Goal: Task Accomplishment & Management: Complete application form

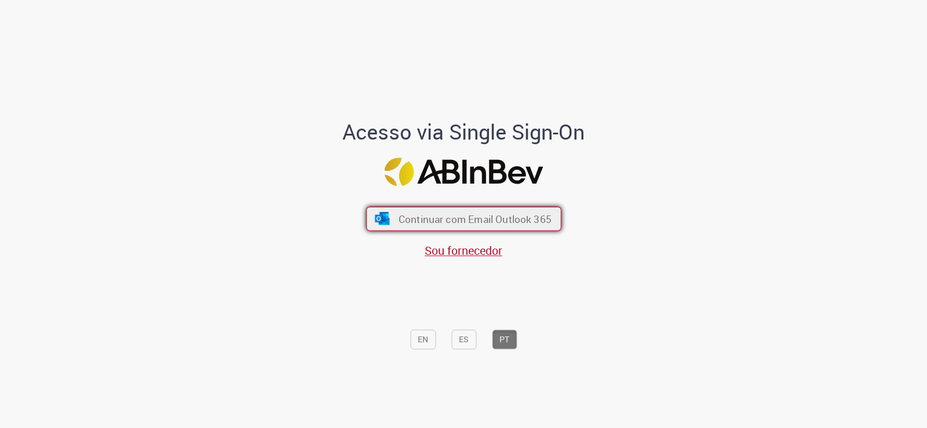
click at [403, 223] on span "Continuar com Email Outlook 365" at bounding box center [474, 218] width 153 height 13
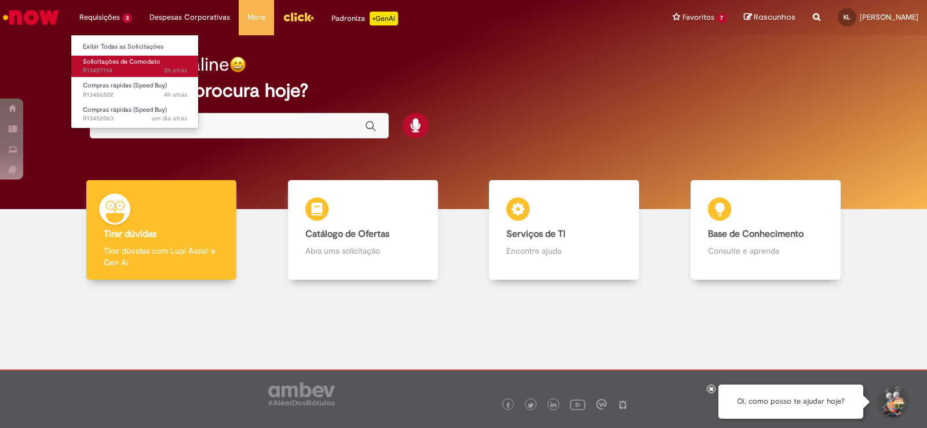
click at [136, 61] on span "Solicitações de Comodato" at bounding box center [122, 61] width 78 height 9
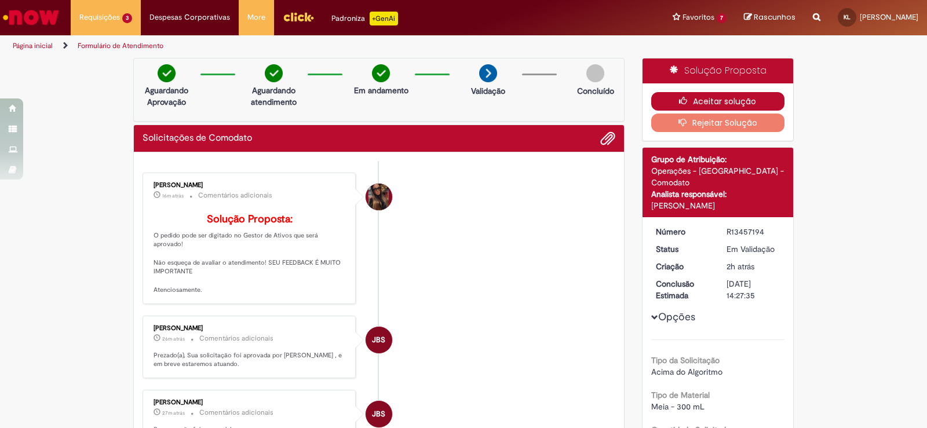
click at [746, 101] on button "Aceitar solução" at bounding box center [718, 101] width 134 height 19
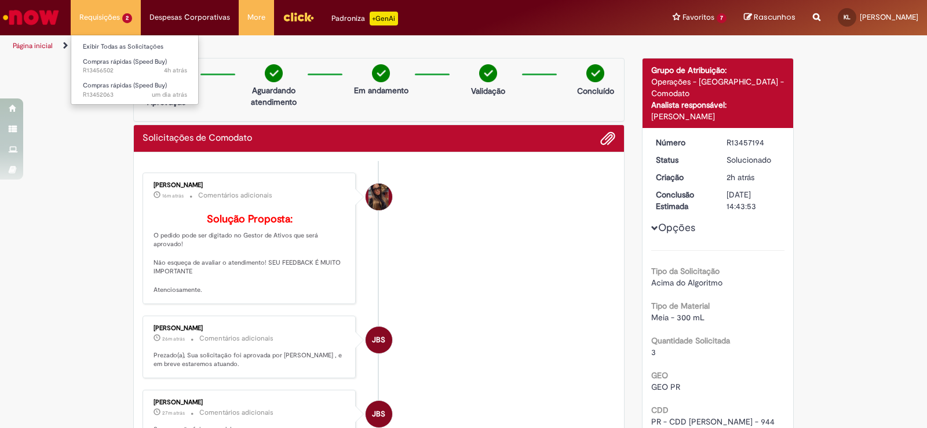
click at [117, 13] on li "Requisições 2 Exibir Todas as Solicitações Compras rápidas (Speed Buy) 4h atrás…" at bounding box center [106, 17] width 70 height 35
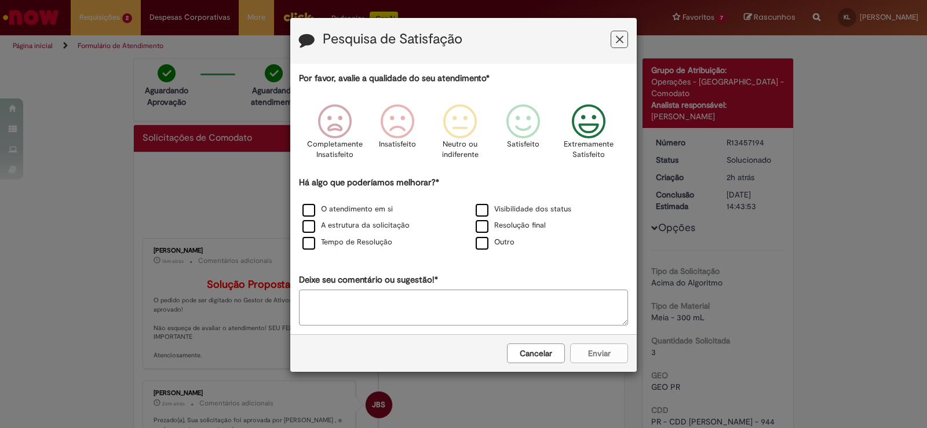
click at [591, 120] on icon "Feedback" at bounding box center [588, 121] width 43 height 35
click at [378, 213] on label "O atendimento em si" at bounding box center [347, 209] width 90 height 11
click at [612, 355] on button "Enviar" at bounding box center [599, 354] width 58 height 20
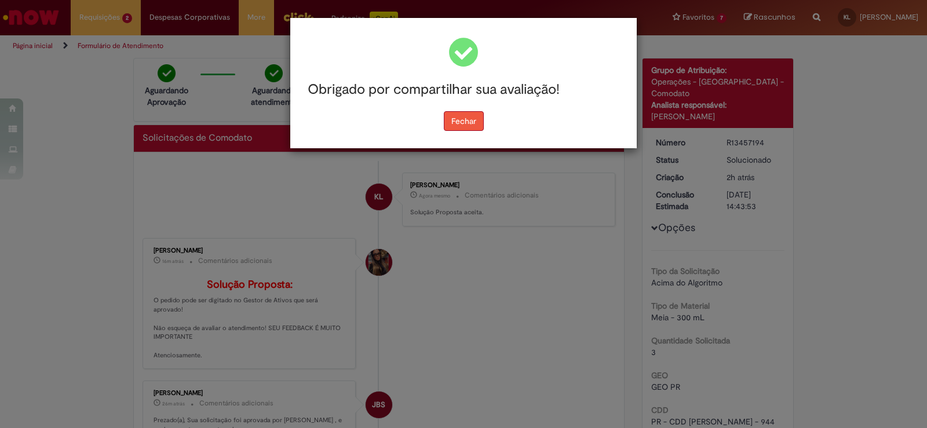
click at [467, 120] on button "Fechar" at bounding box center [464, 121] width 40 height 20
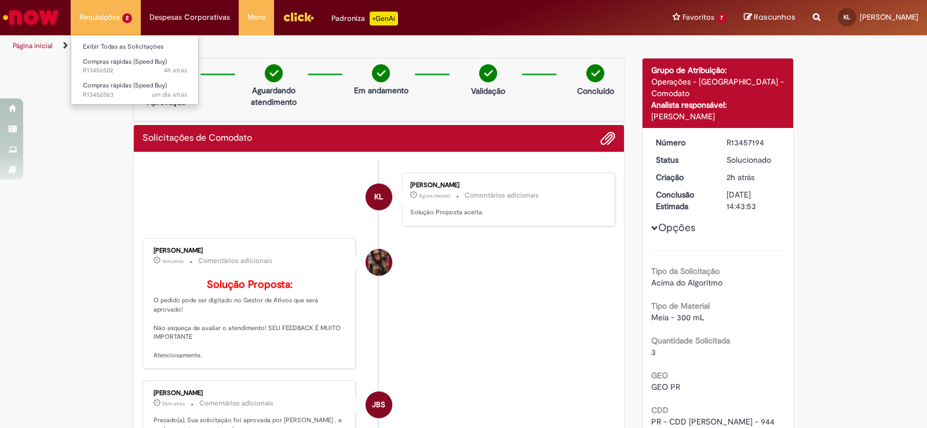
click at [116, 27] on li "Requisições 2 Exibir Todas as Solicitações Compras rápidas (Speed Buy) 4h atrás…" at bounding box center [106, 17] width 70 height 35
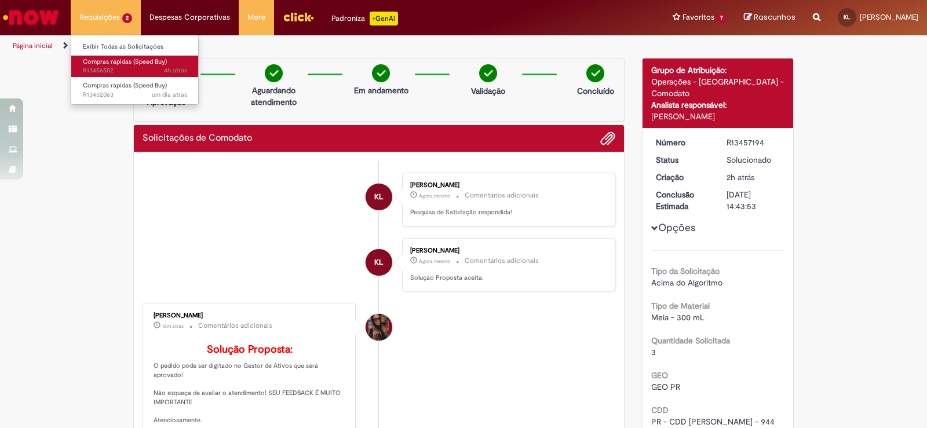
click at [123, 61] on span "Compras rápidas (Speed Buy)" at bounding box center [125, 61] width 84 height 9
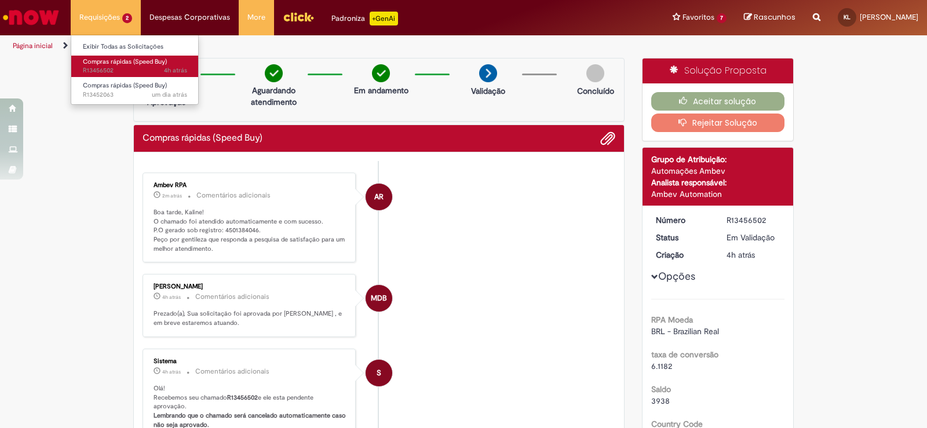
click at [117, 62] on span "Compras rápidas (Speed Buy)" at bounding box center [125, 61] width 84 height 9
click at [109, 57] on span "Compras rápidas (Speed Buy)" at bounding box center [125, 61] width 84 height 9
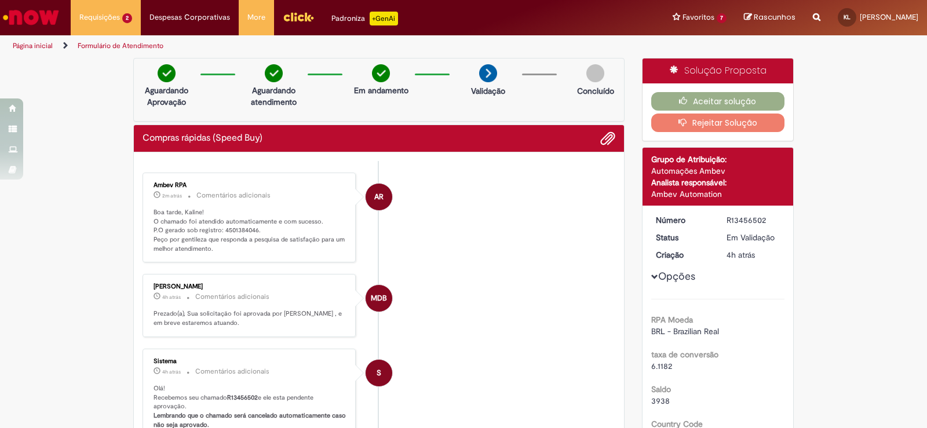
click at [42, 14] on img "Ir para a Homepage" at bounding box center [31, 17] width 60 height 23
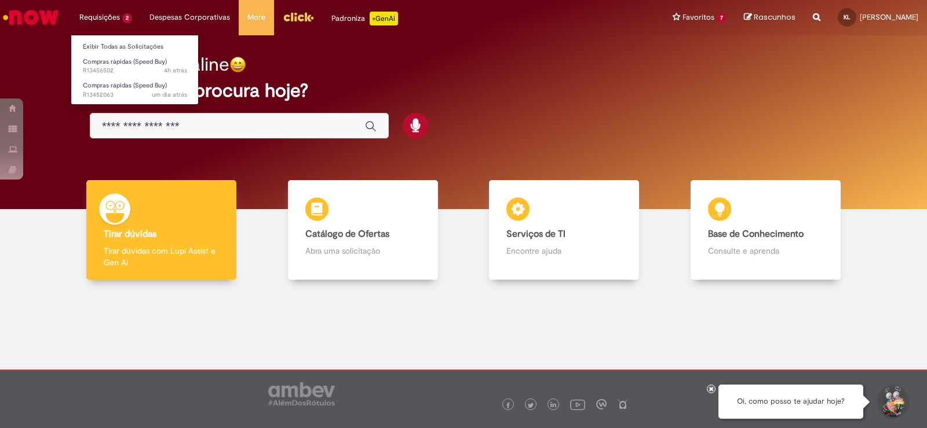
click at [119, 23] on li "Requisições 2 Exibir Todas as Solicitações Compras rápidas (Speed Buy) 4h atrás…" at bounding box center [106, 17] width 70 height 35
click at [119, 59] on span "Compras rápidas (Speed Buy)" at bounding box center [125, 61] width 84 height 9
